Goal: Information Seeking & Learning: Find contact information

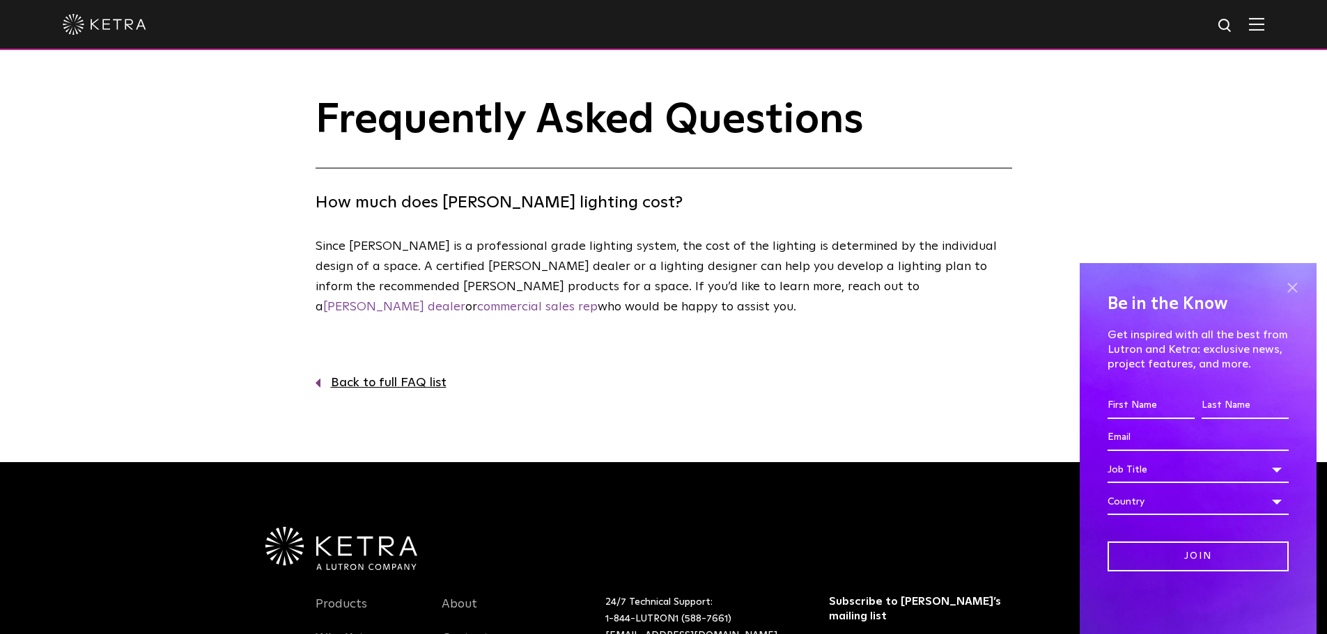
click at [1286, 282] on span at bounding box center [1291, 287] width 21 height 21
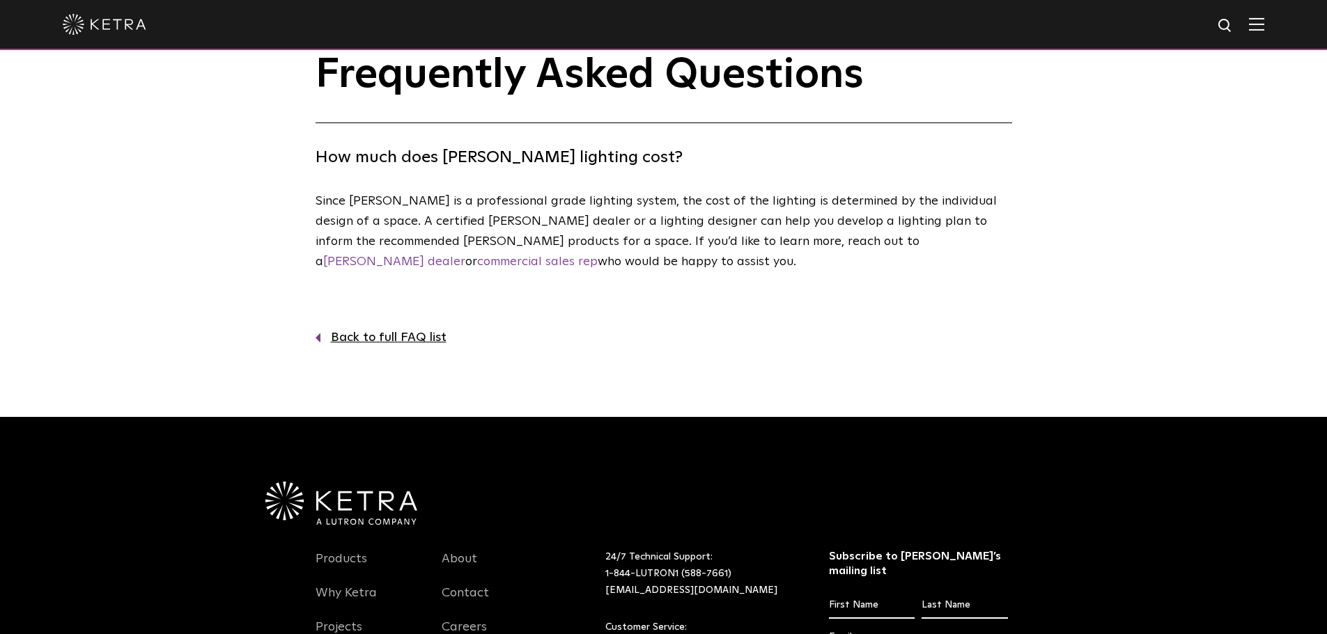
scroll to position [70, 0]
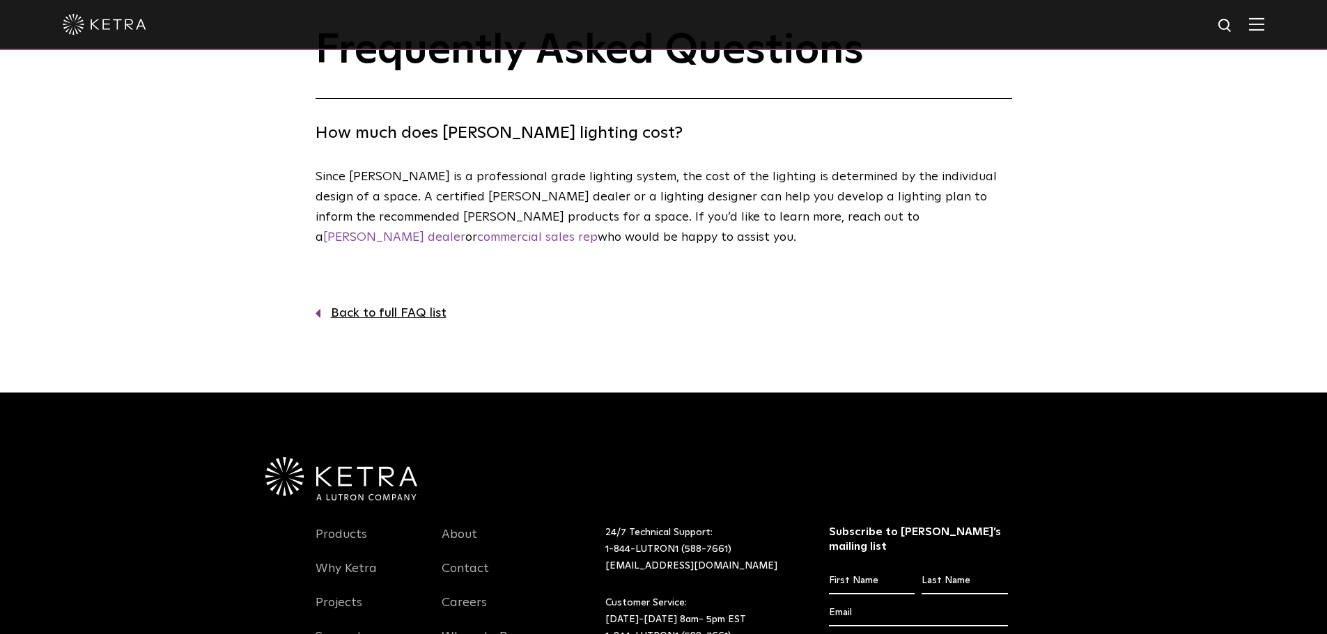
click at [560, 304] on link "Back to full FAQ list" at bounding box center [663, 314] width 696 height 20
click at [350, 320] on link "Back to full FAQ list" at bounding box center [663, 314] width 696 height 20
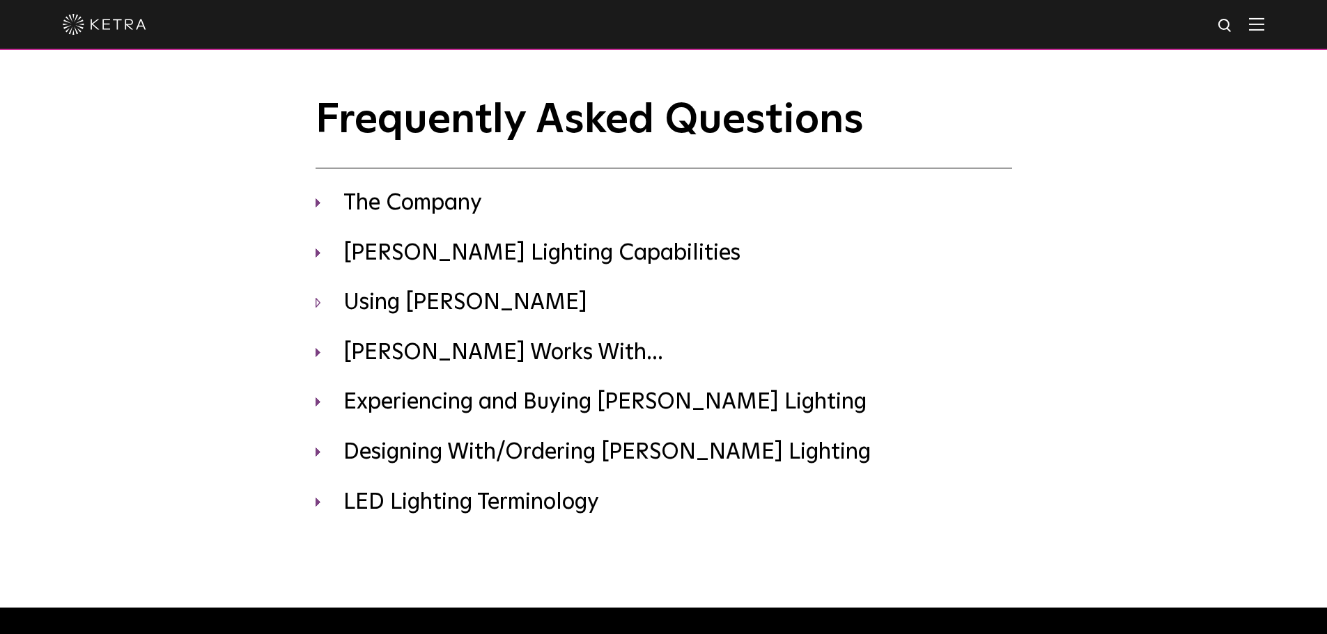
click at [329, 308] on h3 "Using Ketra" at bounding box center [663, 303] width 696 height 29
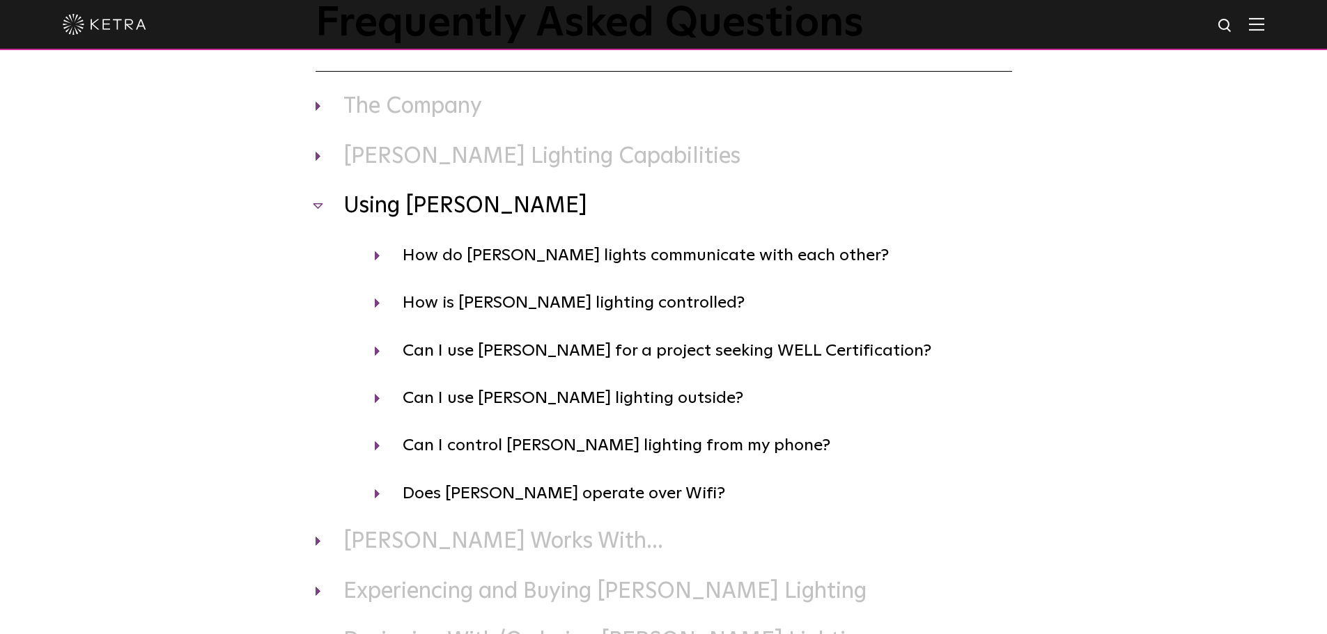
scroll to position [139, 0]
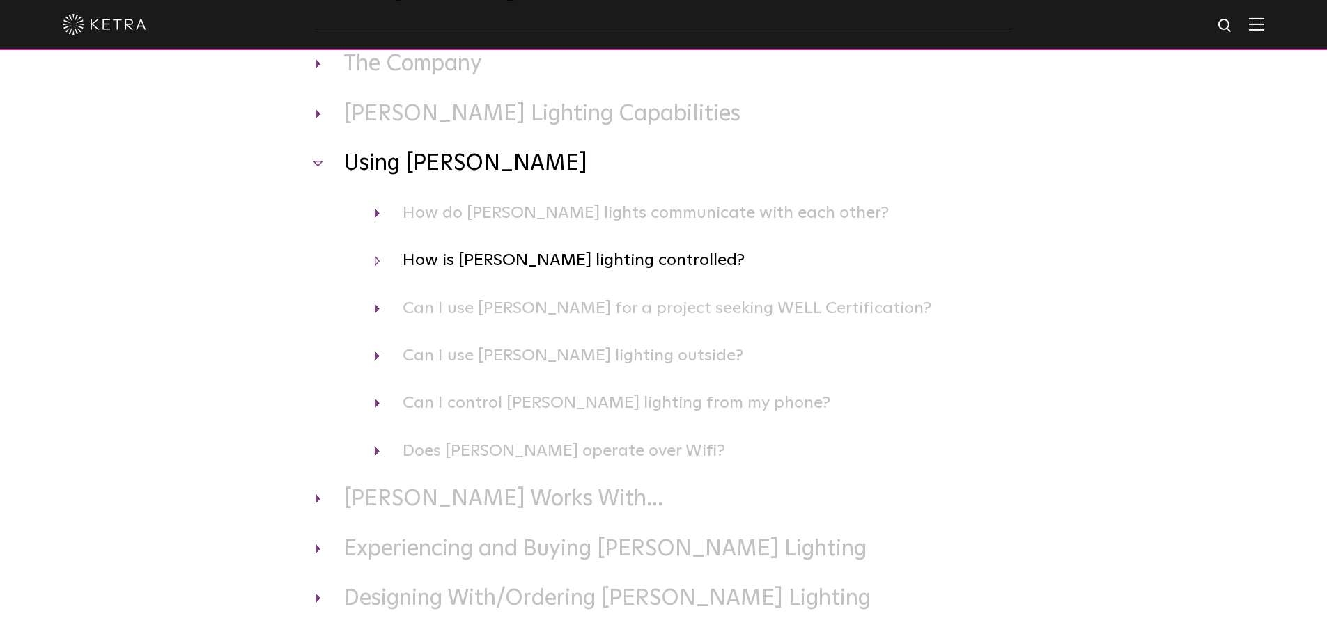
click at [384, 265] on h4 "How is Ketra lighting controlled?" at bounding box center [693, 260] width 637 height 26
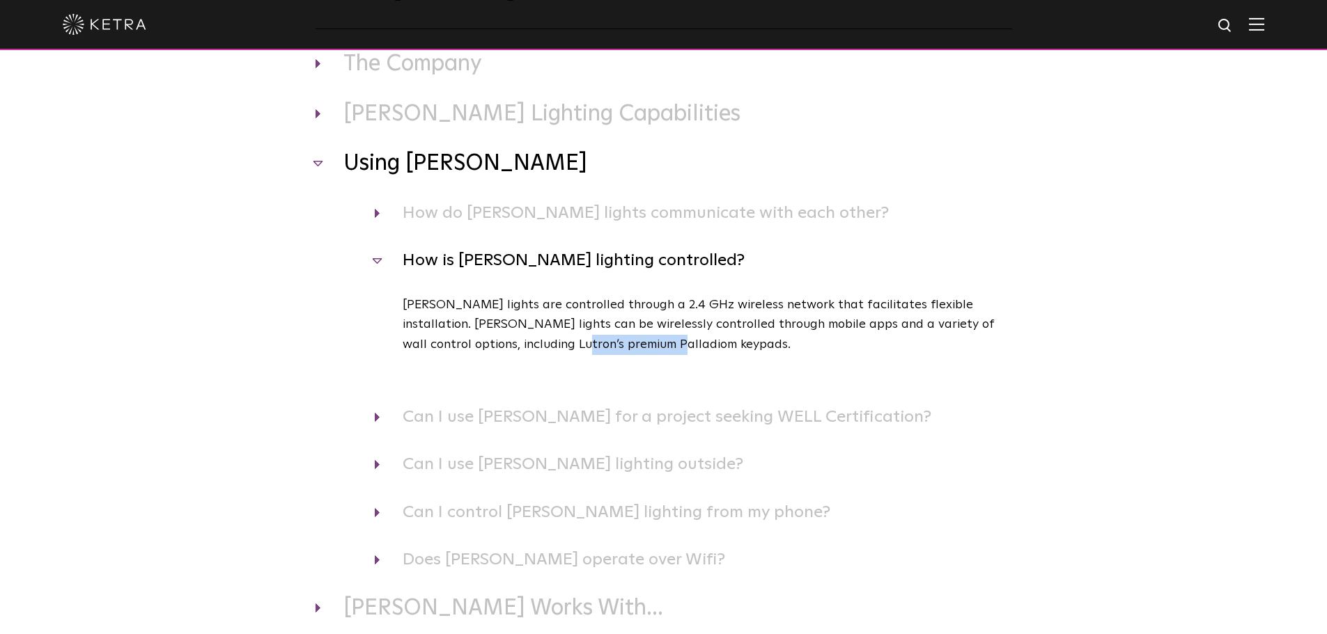
drag, startPoint x: 508, startPoint y: 347, endPoint x: 610, endPoint y: 347, distance: 101.7
click at [610, 347] on p "Ketra lights are controlled through a 2.4 GHz wireless network that facilitates…" at bounding box center [707, 325] width 609 height 60
drag, startPoint x: 610, startPoint y: 347, endPoint x: 531, endPoint y: 344, distance: 79.4
click at [531, 344] on p "Ketra lights are controlled through a 2.4 GHz wireless network that facilitates…" at bounding box center [707, 325] width 609 height 60
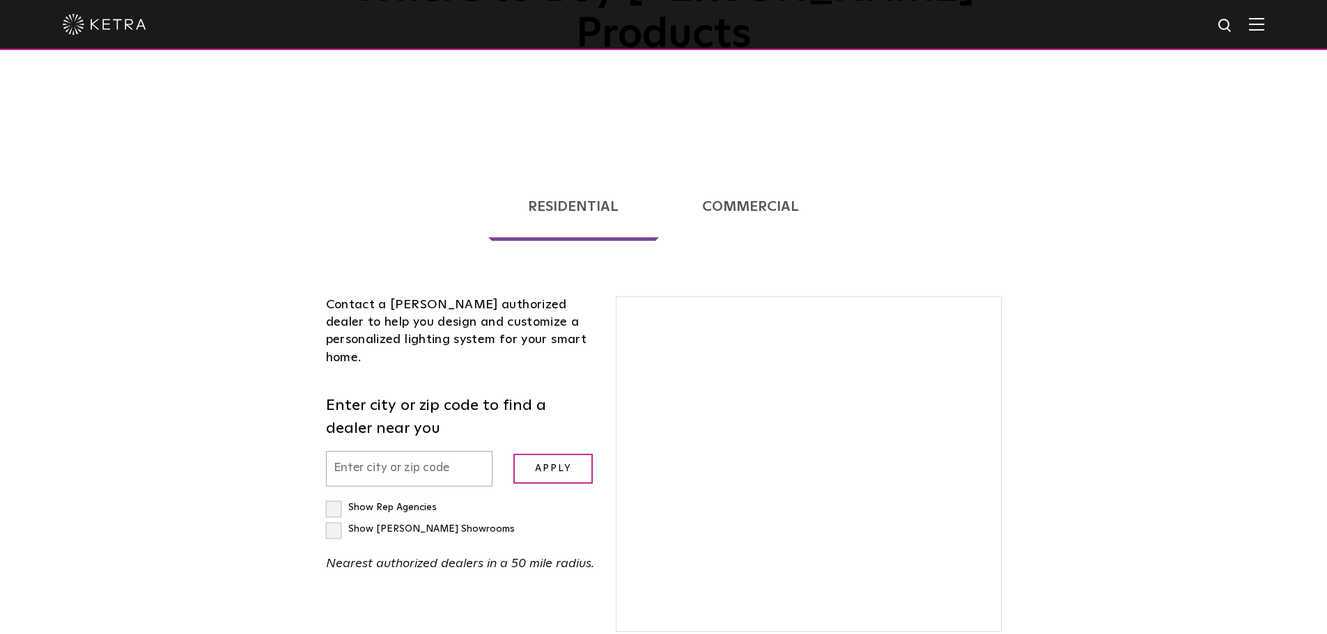
scroll to position [209, 0]
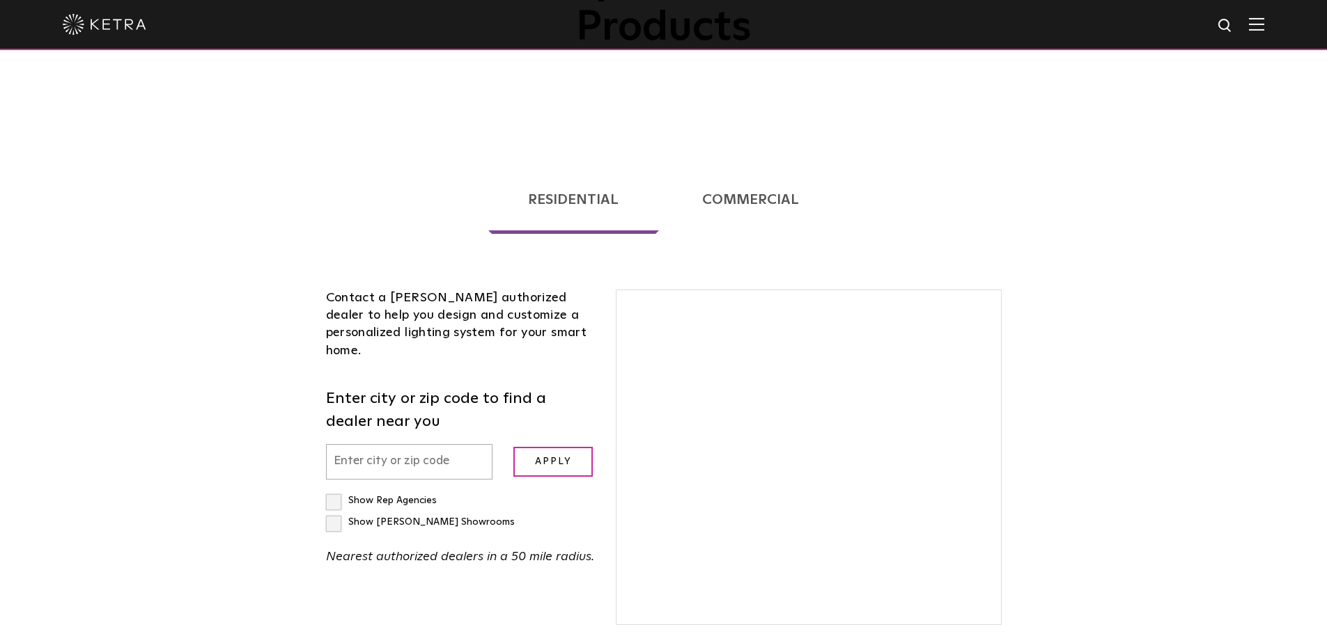
click at [384, 444] on input "text" at bounding box center [409, 462] width 167 height 36
click at [393, 444] on input "text" at bounding box center [409, 462] width 167 height 36
paste input "92211"
type input "92211"
click at [541, 447] on input "Apply" at bounding box center [552, 462] width 79 height 30
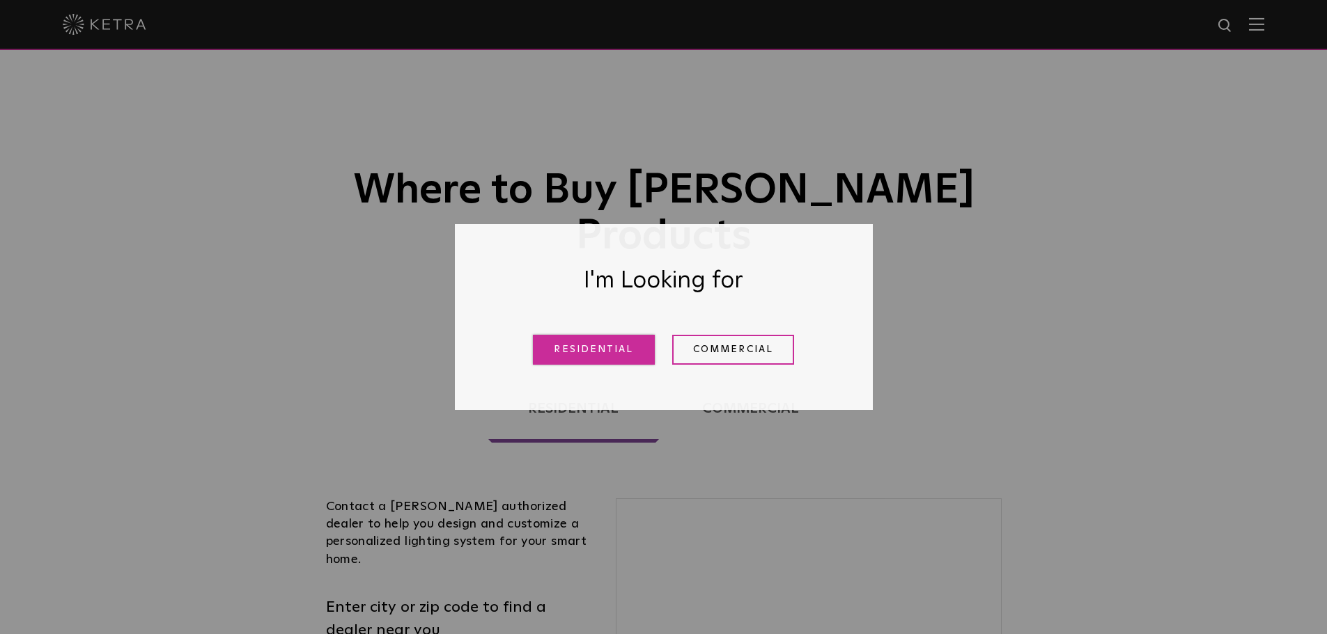
click at [598, 350] on link "Residential" at bounding box center [594, 350] width 122 height 30
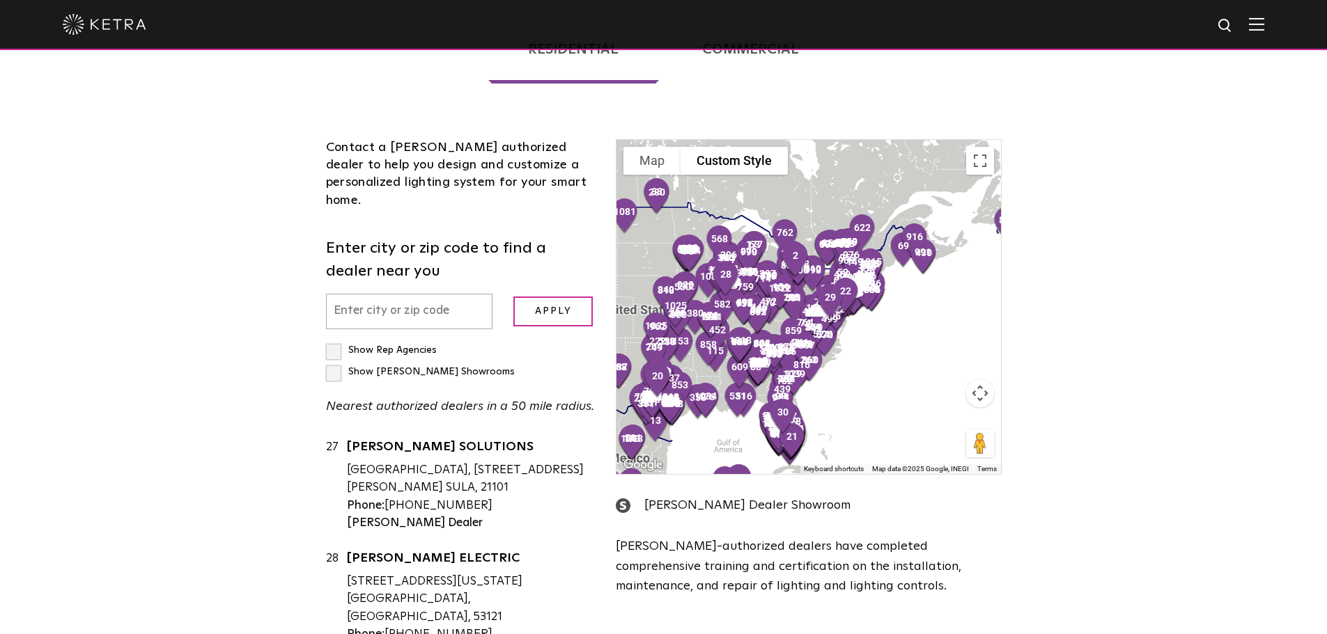
scroll to position [355, 0]
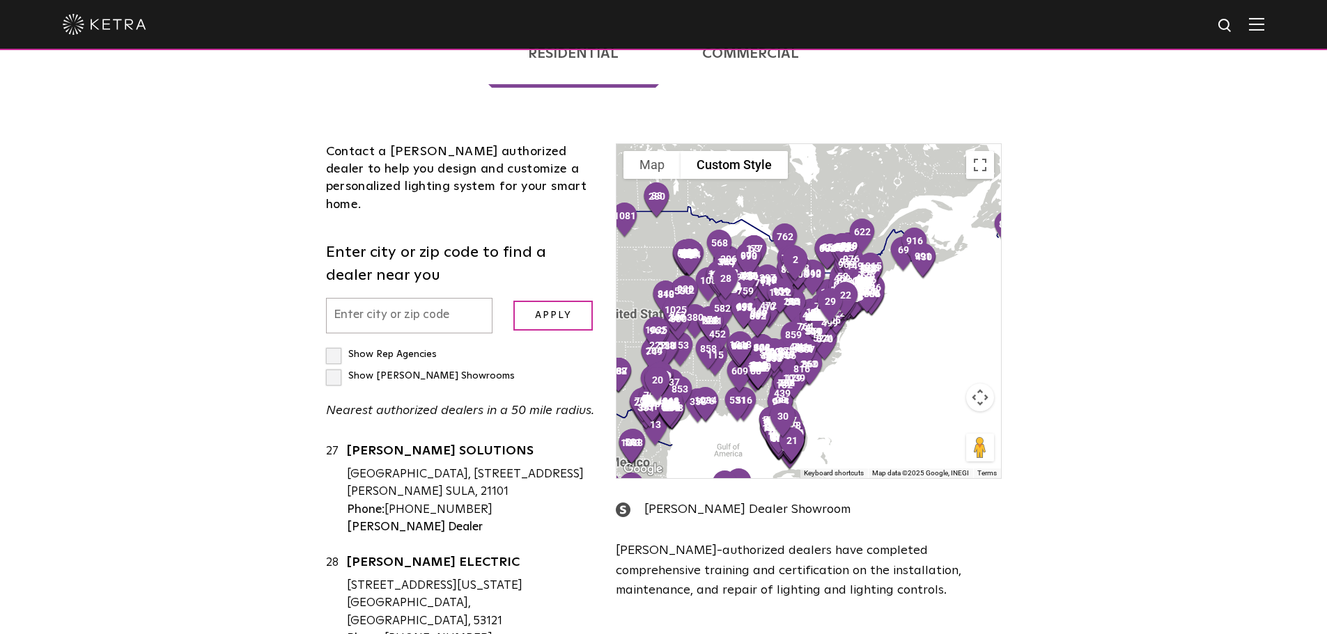
click at [374, 298] on input "text" at bounding box center [409, 316] width 167 height 36
paste input "92211"
type input "92211"
click at [558, 301] on input "Apply" at bounding box center [552, 316] width 79 height 30
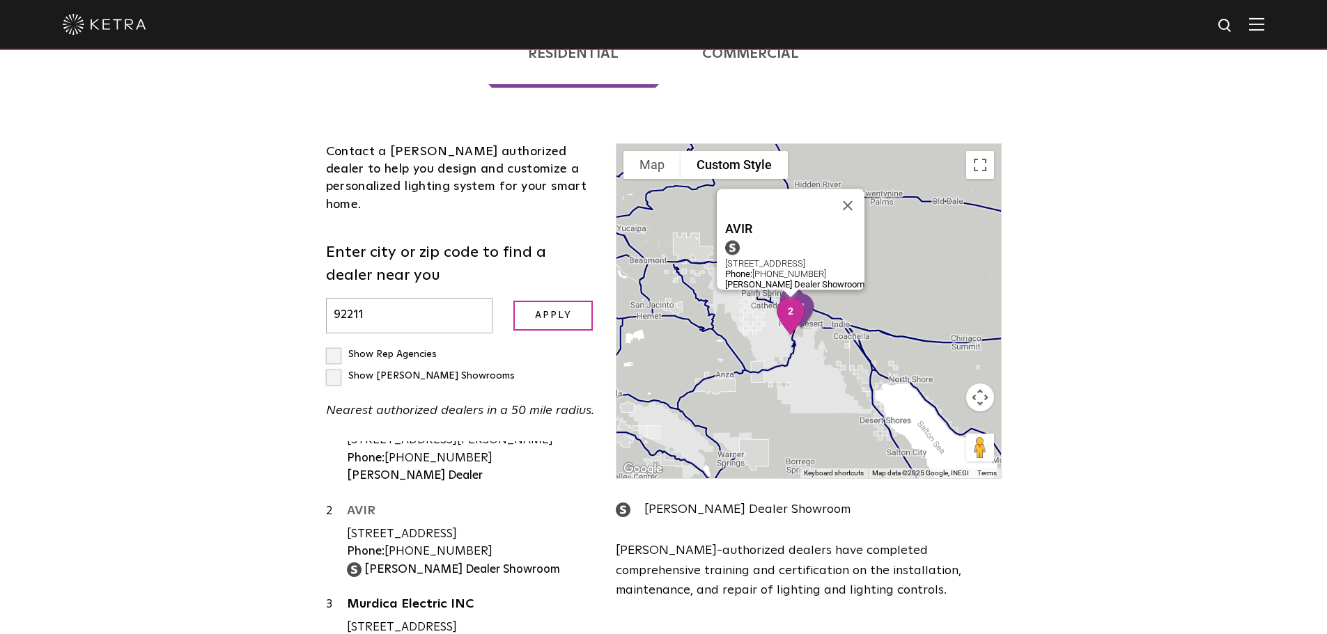
scroll to position [0, 0]
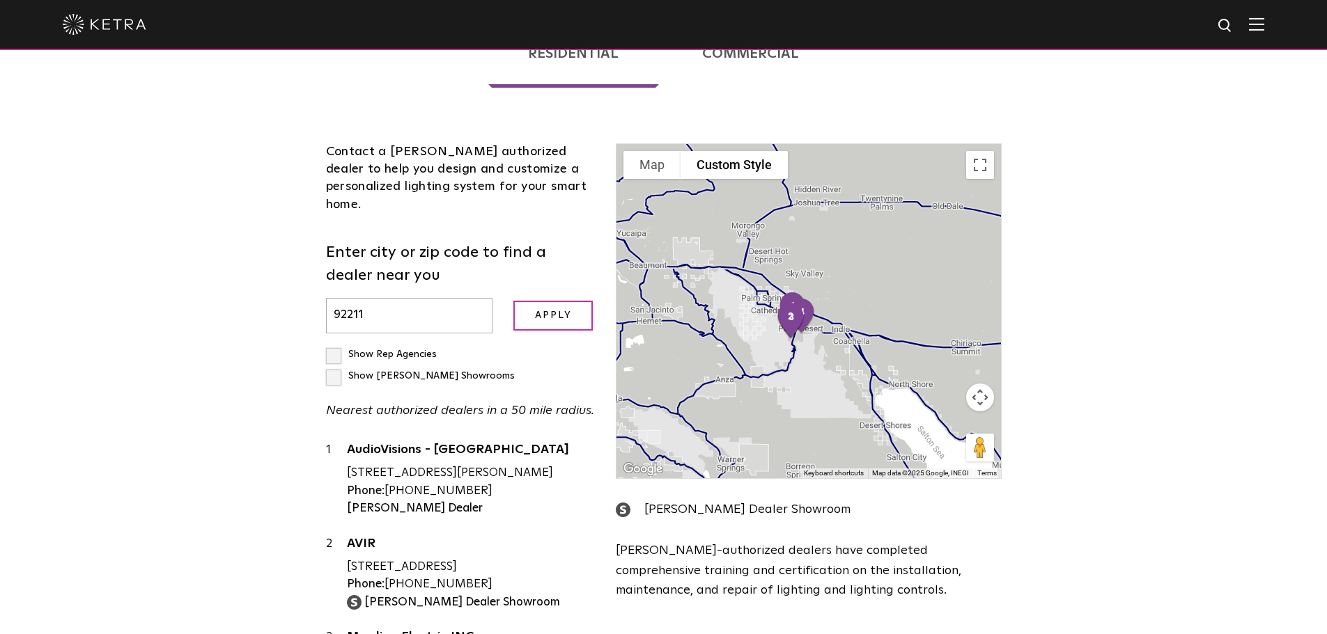
click at [172, 429] on div "Loading... Residential Commercial Contact a [PERSON_NAME] authorized dealer to …" at bounding box center [663, 382] width 1327 height 774
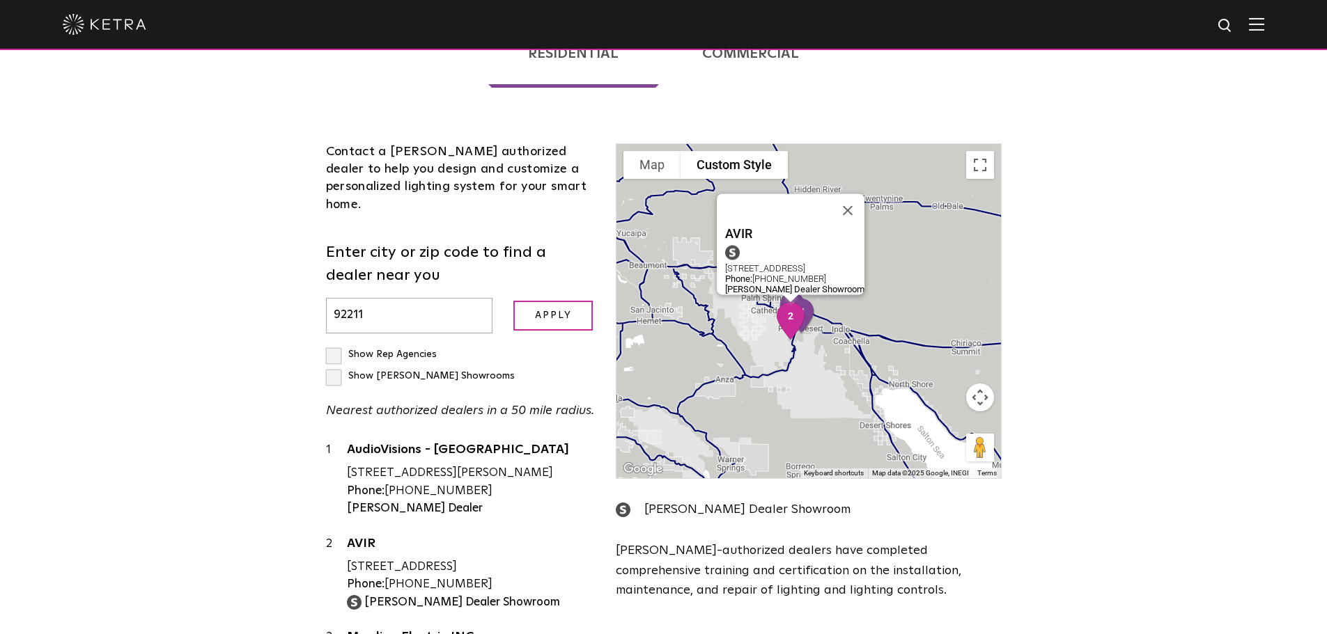
click at [414, 597] on strong "[PERSON_NAME] Dealer Showroom" at bounding box center [462, 603] width 196 height 12
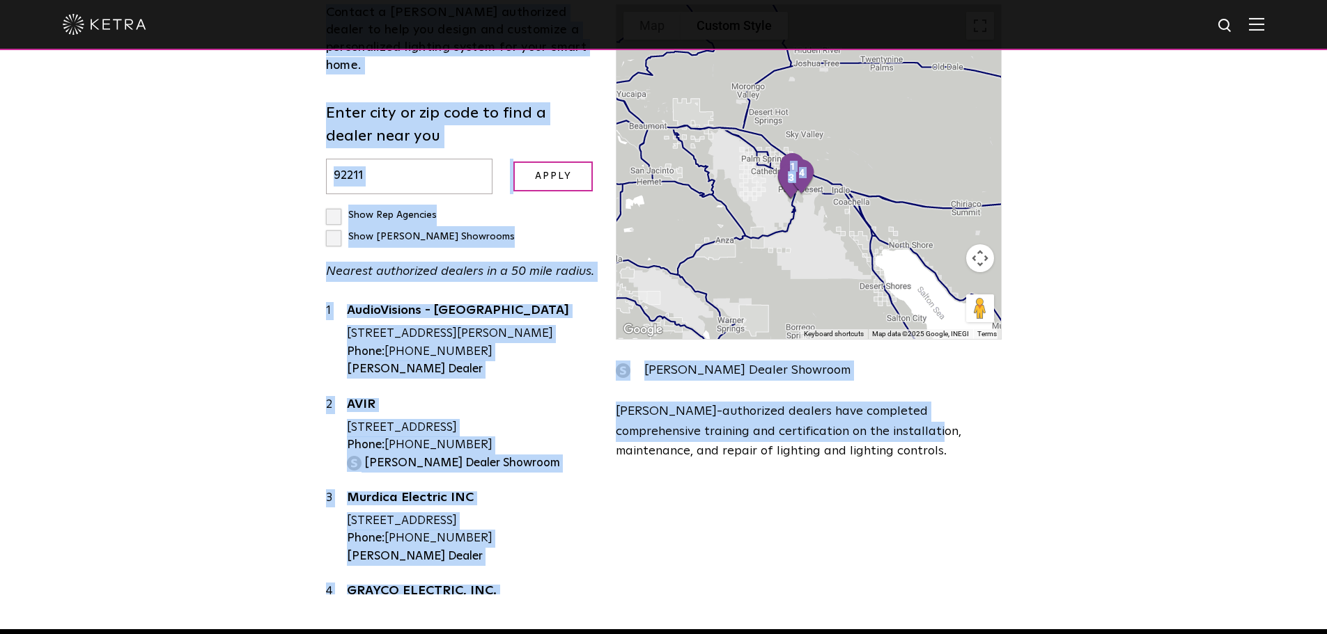
drag, startPoint x: 850, startPoint y: 389, endPoint x: 867, endPoint y: 513, distance: 124.5
click at [867, 513] on div "Contact a [PERSON_NAME] authorized dealer to help you design and customize a pe…" at bounding box center [663, 285] width 696 height 646
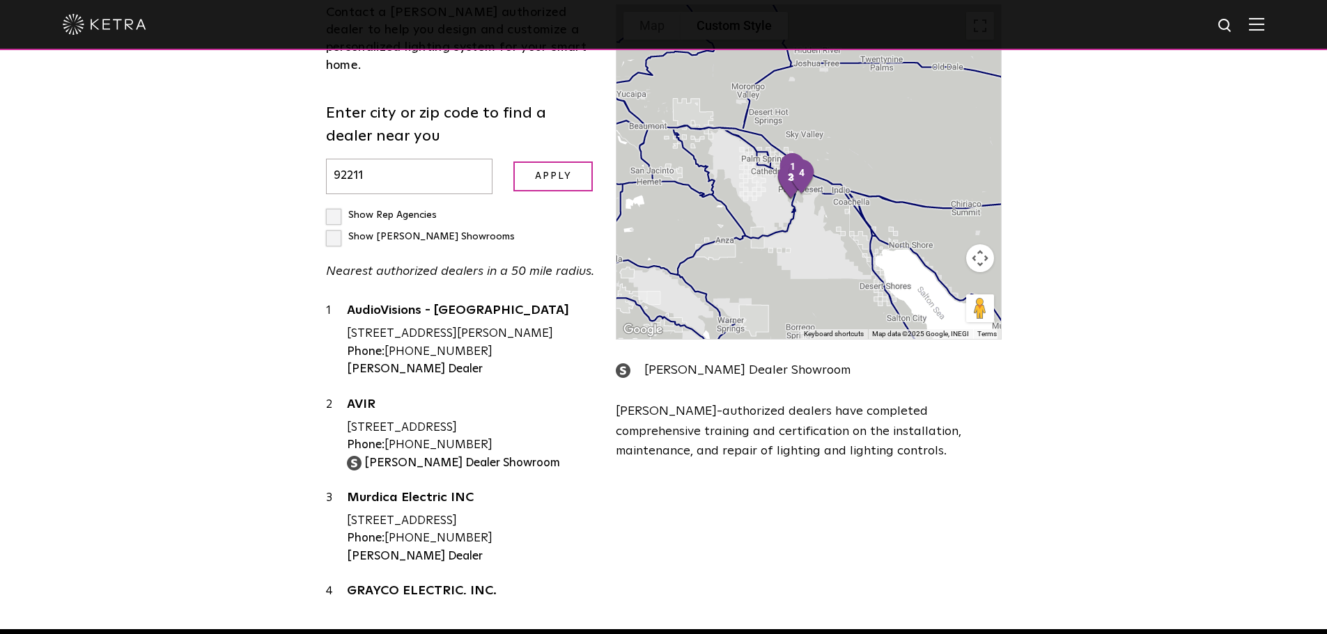
click at [932, 494] on div "Contact a [PERSON_NAME] authorized dealer to help you design and customize a pe…" at bounding box center [663, 285] width 696 height 646
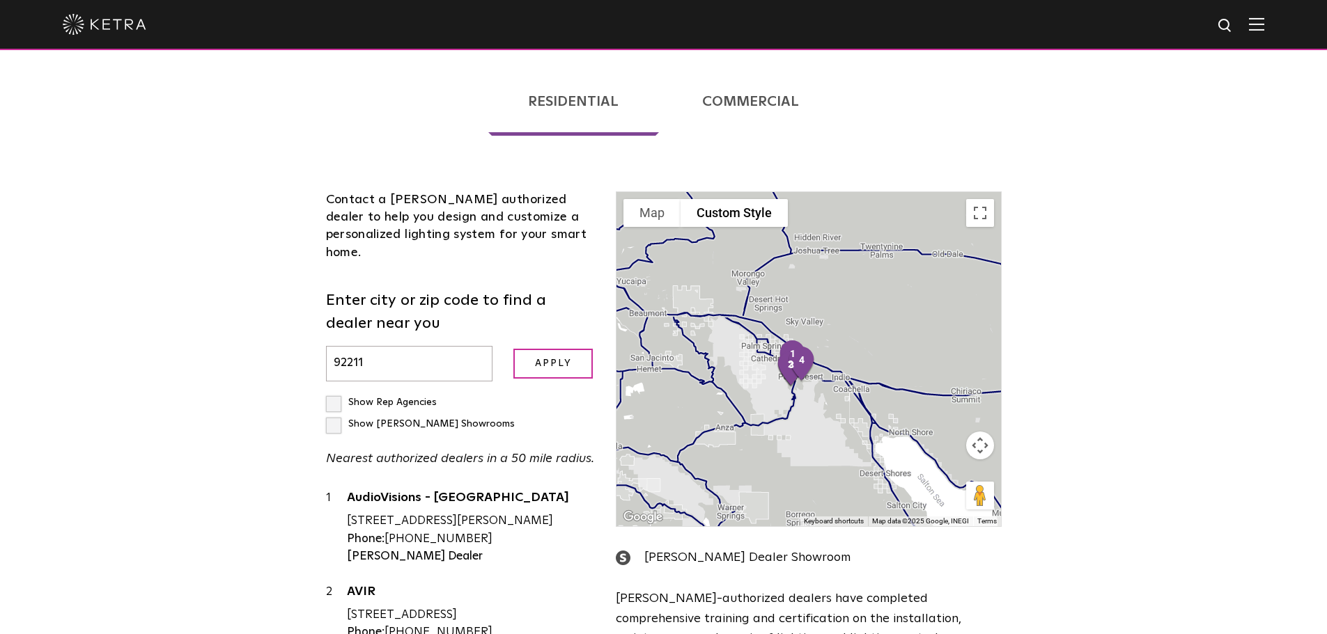
scroll to position [286, 0]
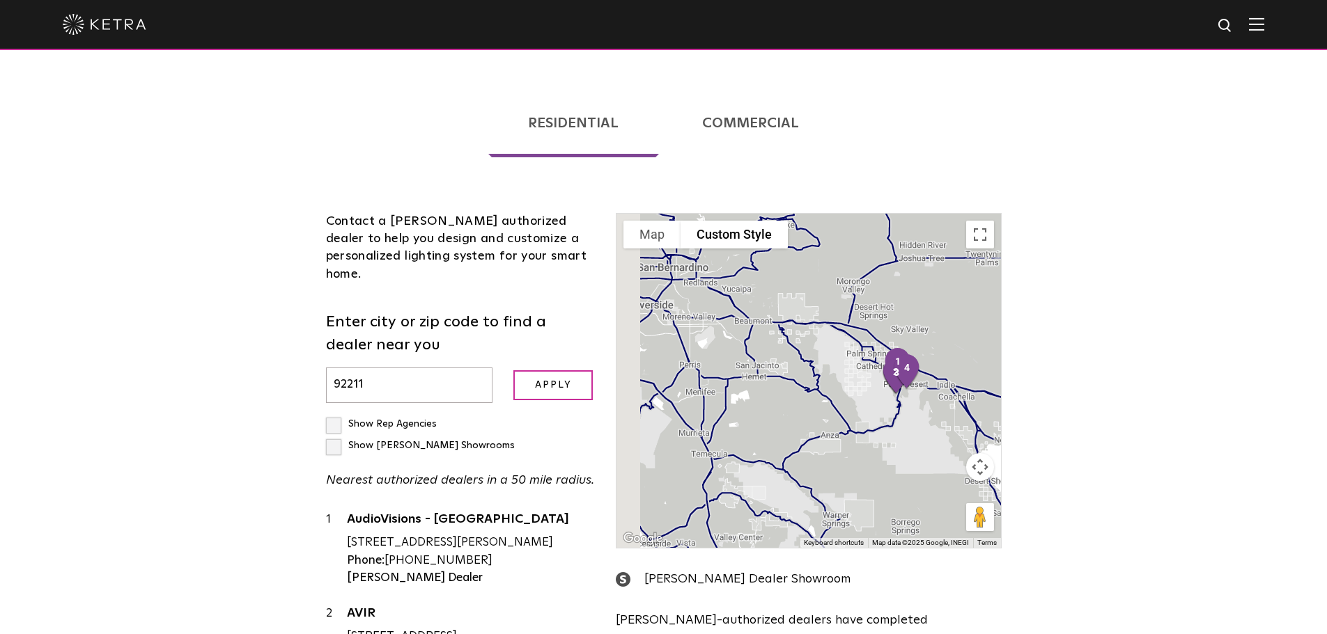
drag, startPoint x: 850, startPoint y: 318, endPoint x: 818, endPoint y: 341, distance: 39.0
click at [962, 307] on div at bounding box center [808, 381] width 384 height 334
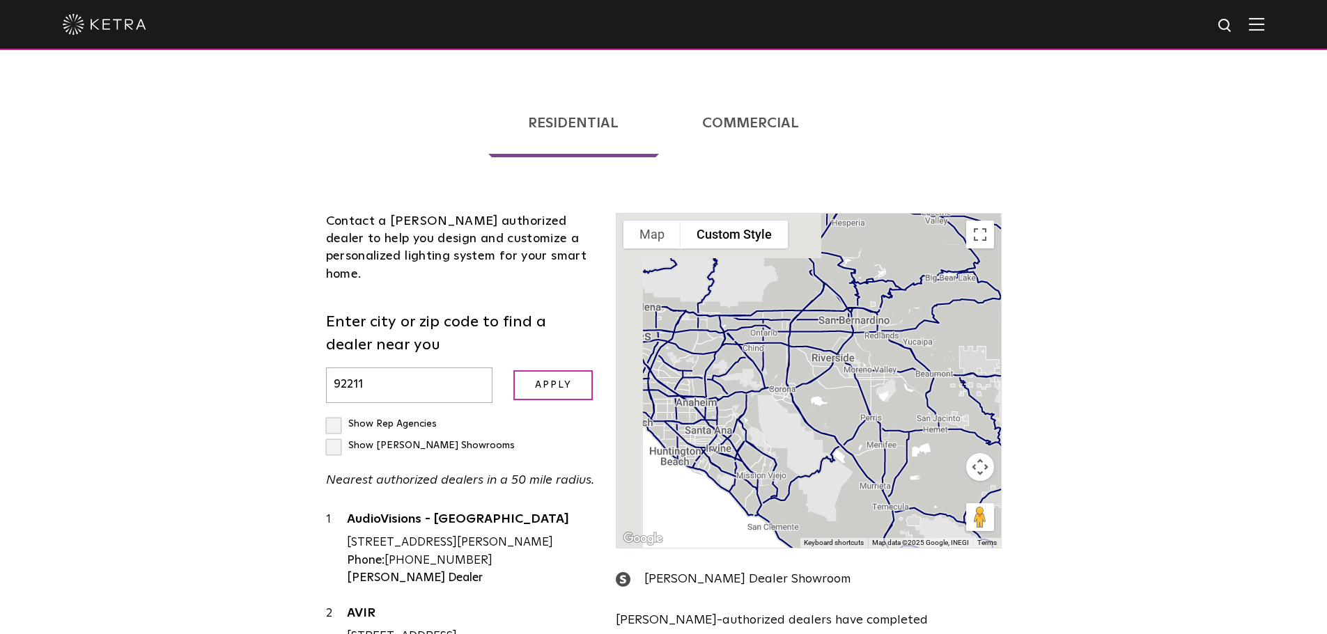
drag, startPoint x: 736, startPoint y: 327, endPoint x: 919, endPoint y: 368, distance: 187.7
click at [919, 368] on div at bounding box center [808, 381] width 384 height 334
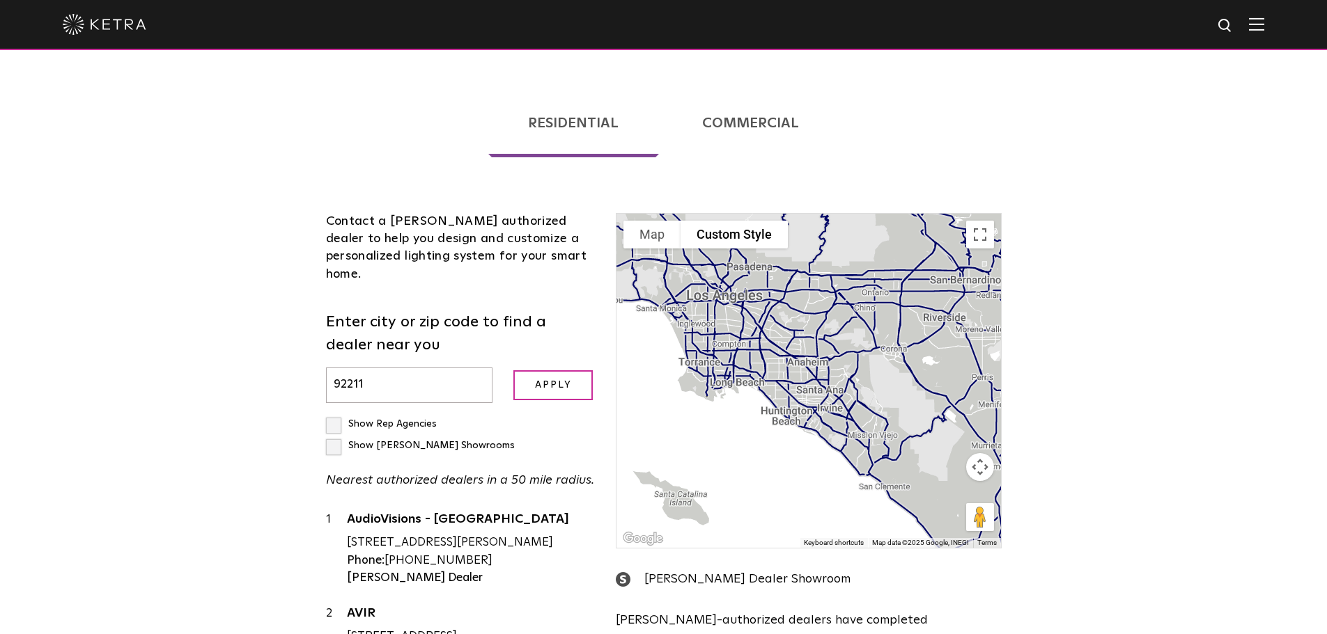
drag, startPoint x: 731, startPoint y: 384, endPoint x: 841, endPoint y: 352, distance: 114.6
click at [841, 352] on div at bounding box center [808, 381] width 384 height 334
drag, startPoint x: 370, startPoint y: 317, endPoint x: -56, endPoint y: 329, distance: 426.4
click at [0, 329] on html "Solutions Commercial Residential Products Commercial Products Residential Produ…" at bounding box center [663, 506] width 1327 height 1584
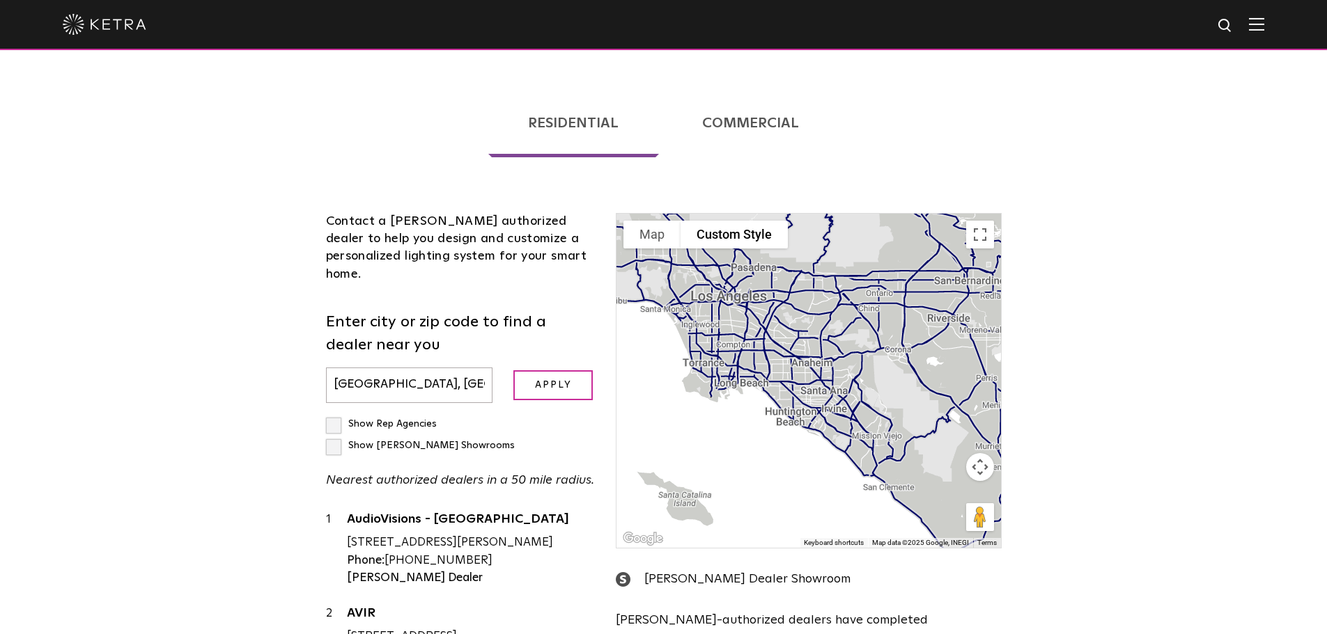
click at [513, 370] on input "Apply" at bounding box center [552, 385] width 79 height 30
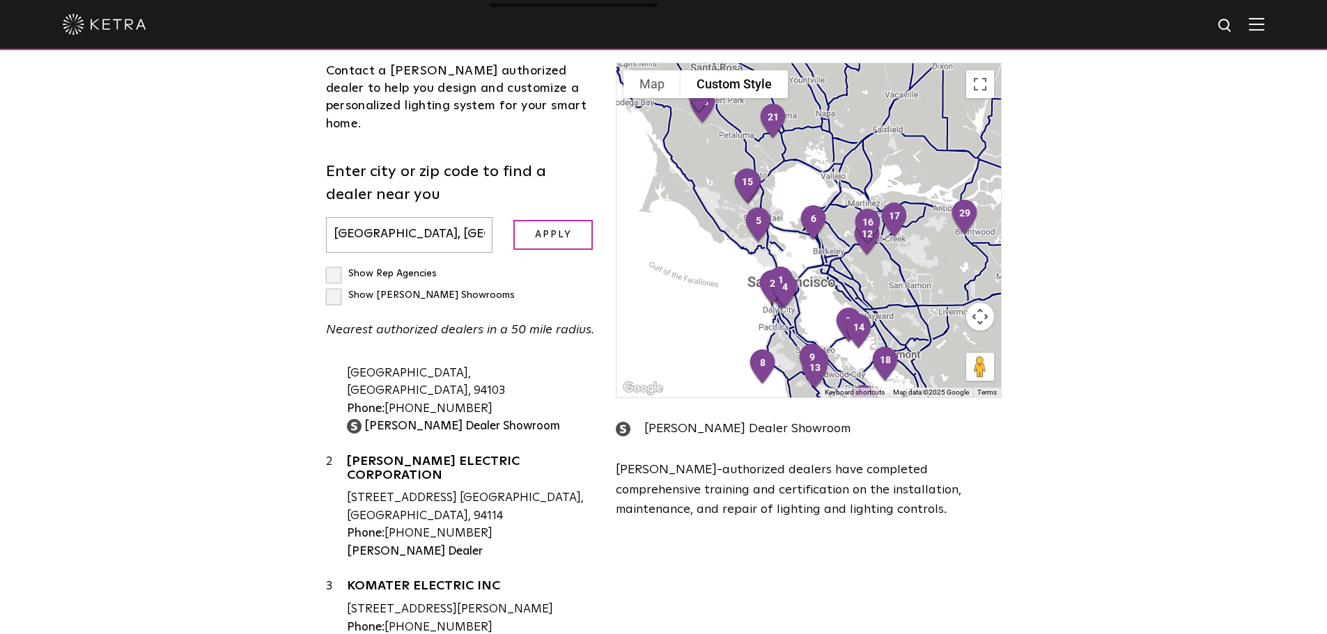
scroll to position [0, 0]
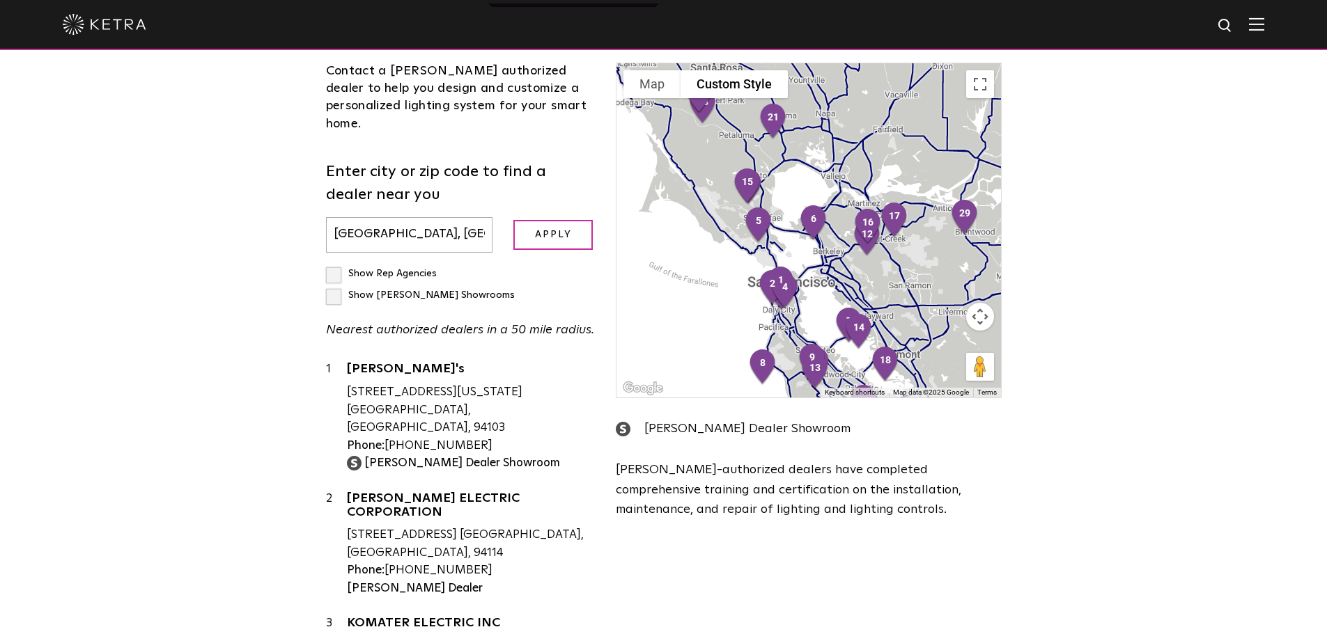
drag, startPoint x: 448, startPoint y: 166, endPoint x: -61, endPoint y: 209, distance: 510.1
click at [0, 209] on html "Solutions Commercial Residential Products Commercial Products Residential Produ…" at bounding box center [663, 356] width 1327 height 1584
type input "r"
click at [256, 239] on div "Loading... Residential Commercial Contact a [PERSON_NAME] authorized dealer to …" at bounding box center [663, 301] width 1327 height 774
click at [406, 217] on input "text" at bounding box center [409, 235] width 167 height 36
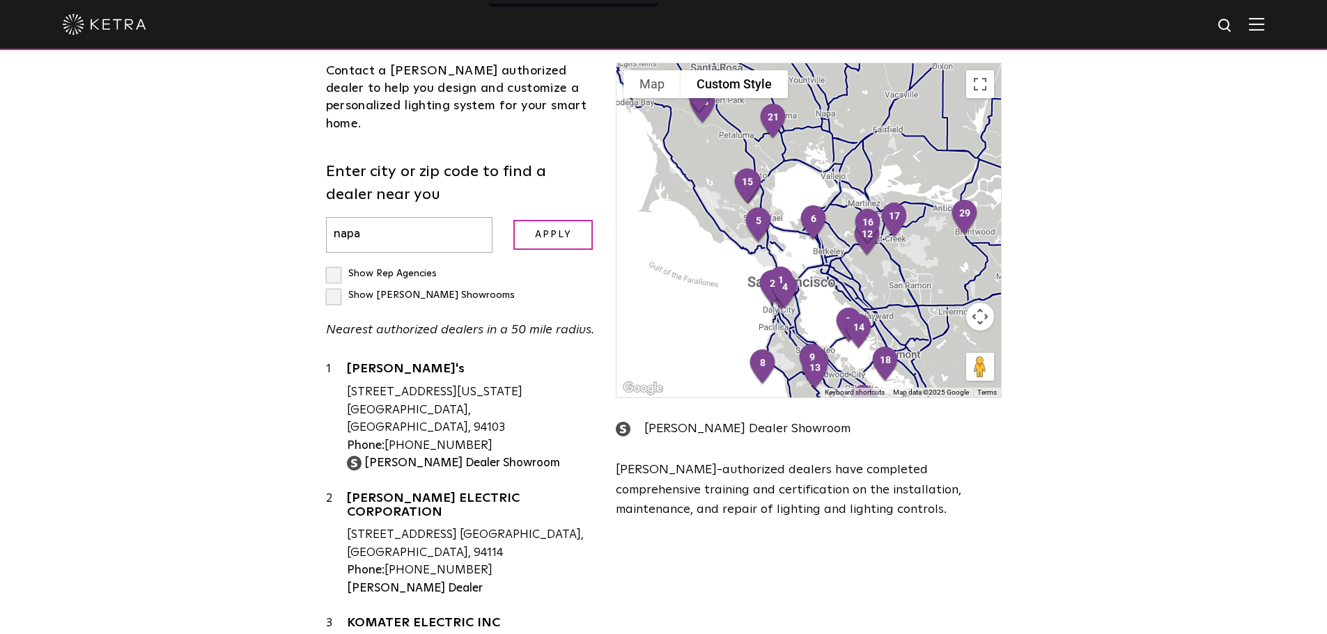
click at [513, 220] on input "Apply" at bounding box center [552, 235] width 79 height 30
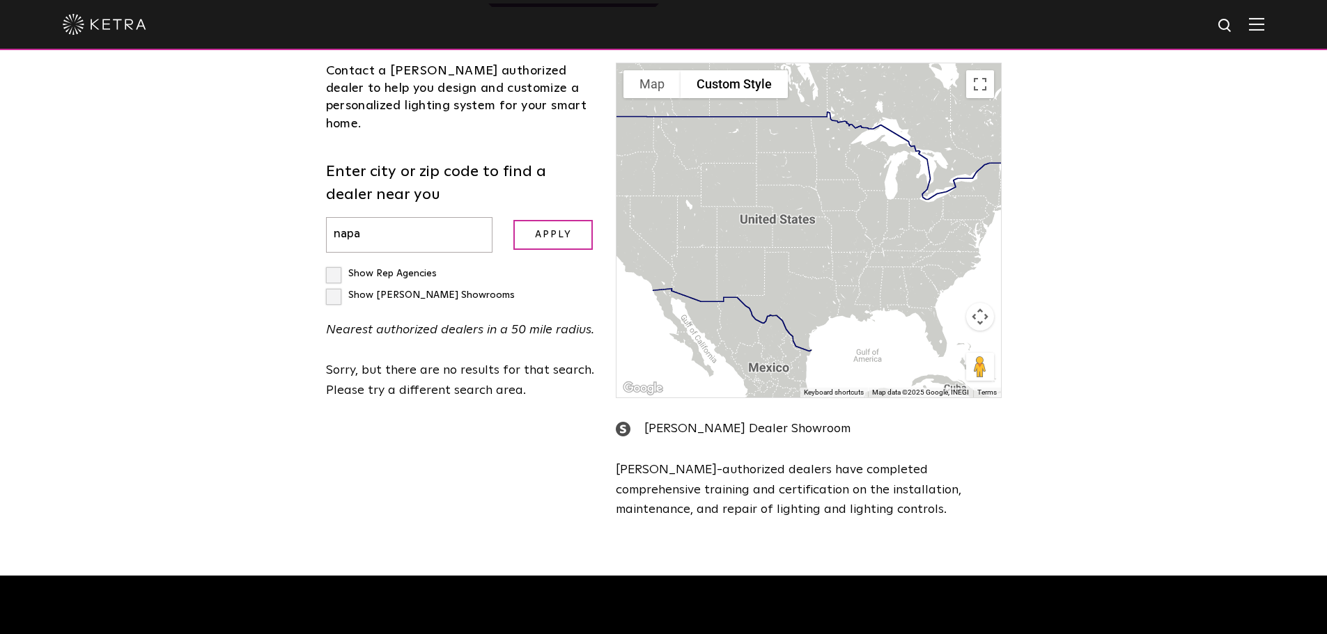
drag, startPoint x: 419, startPoint y: 165, endPoint x: 215, endPoint y: 162, distance: 204.1
click at [216, 163] on div "Loading... Residential Commercial Contact a [PERSON_NAME] authorized dealer to …" at bounding box center [663, 245] width 1327 height 662
paste input "94558"
click at [513, 220] on input "Apply" at bounding box center [552, 235] width 79 height 30
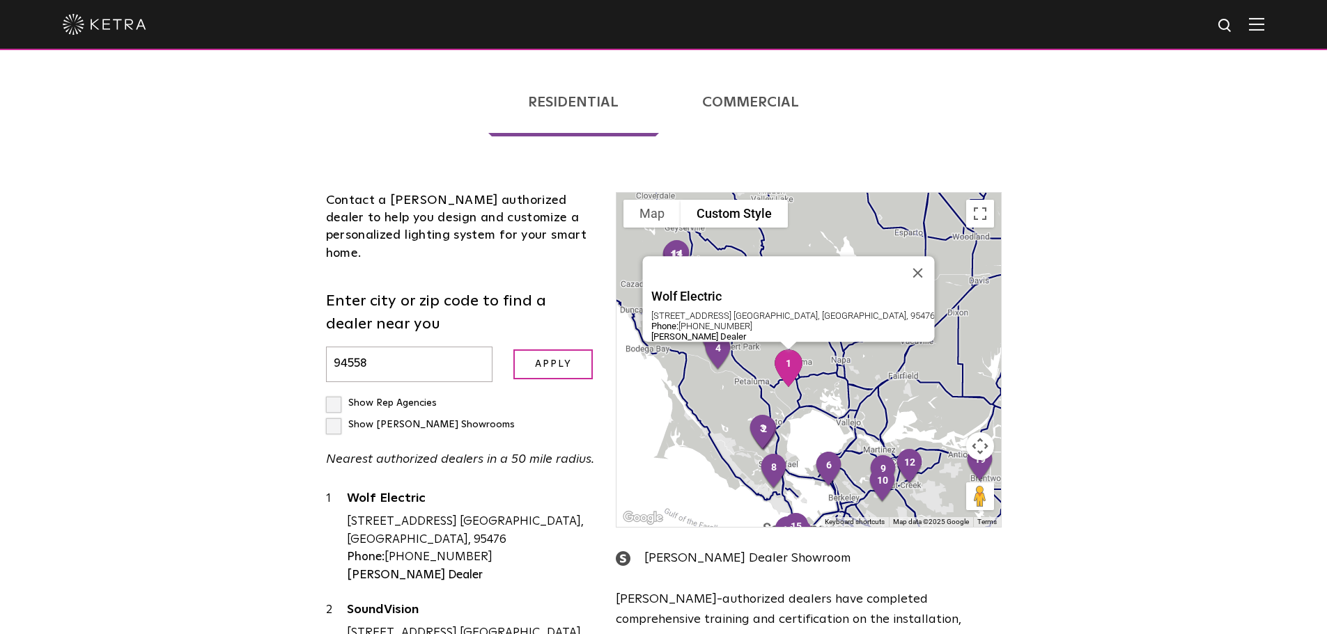
scroll to position [297, 0]
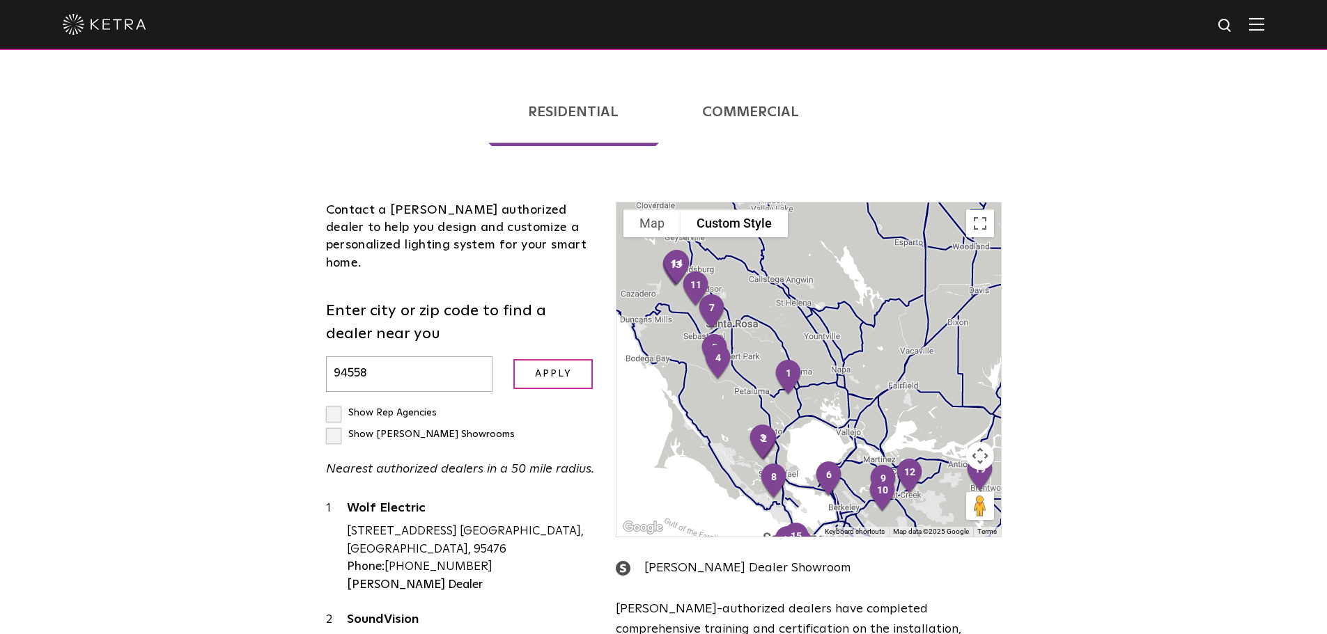
drag, startPoint x: 372, startPoint y: 310, endPoint x: 39, endPoint y: 363, distance: 337.1
click at [39, 363] on div "Loading... Residential Commercial Contact a [PERSON_NAME] authorized dealer to …" at bounding box center [663, 441] width 1327 height 774
type input "sonoma, ca"
click at [513, 359] on input "Apply" at bounding box center [552, 374] width 79 height 30
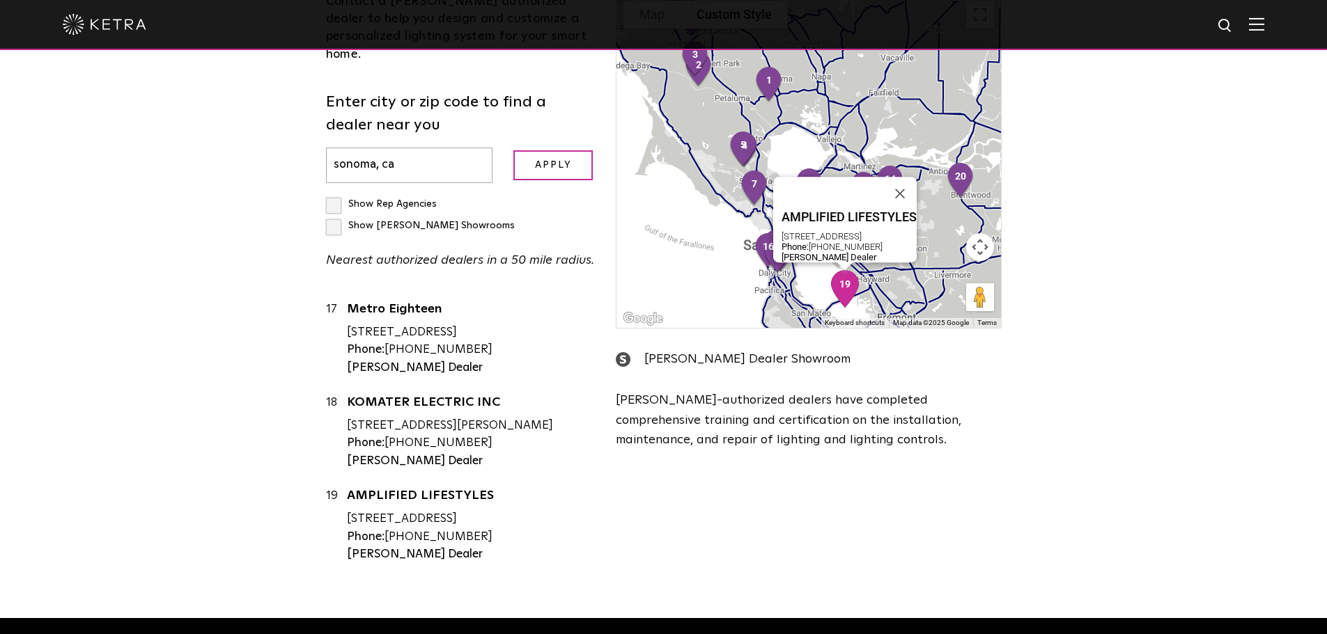
scroll to position [1775, 0]
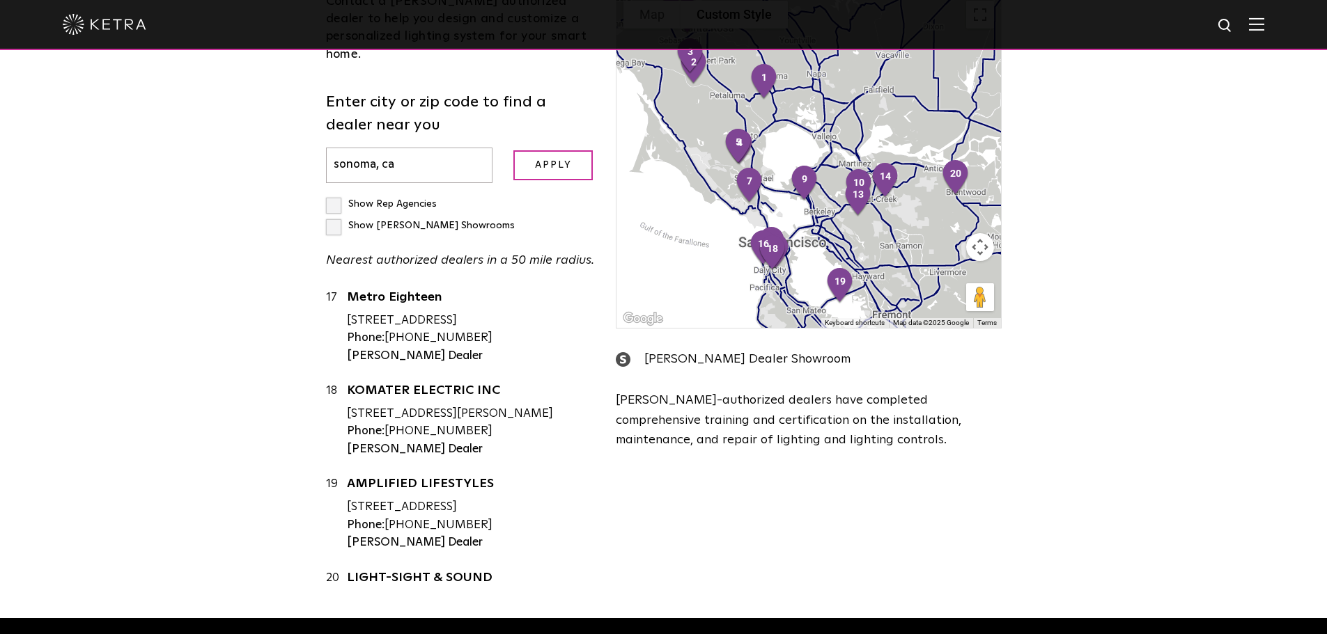
drag, startPoint x: 1122, startPoint y: 121, endPoint x: 1121, endPoint y: 138, distance: 16.7
click at [1124, 173] on div "Loading... Residential Commercial Contact a [PERSON_NAME] authorized dealer to …" at bounding box center [663, 232] width 1327 height 774
